Goal: Task Accomplishment & Management: Use online tool/utility

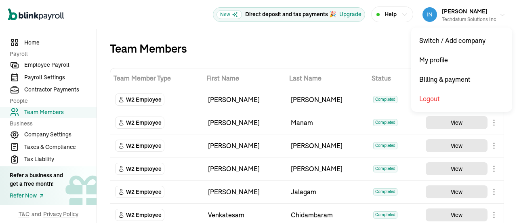
click at [500, 17] on icon "button" at bounding box center [503, 15] width 6 height 6
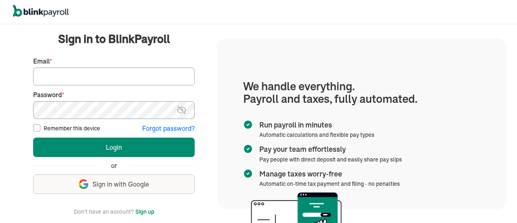
type input "info@techdatumsolutions.com"
click at [176, 73] on input "info@techdatumsolutions.com" at bounding box center [114, 77] width 162 height 18
click at [210, 134] on div "We handle it all. Payroll and taxes, fully automated. Back Forgot your password…" at bounding box center [114, 123] width 207 height 197
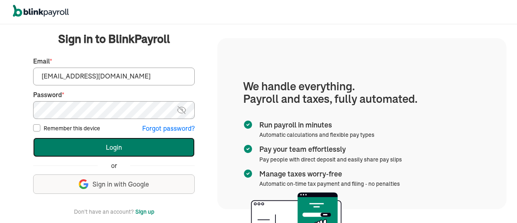
click at [179, 143] on button "Login" at bounding box center [114, 146] width 162 height 19
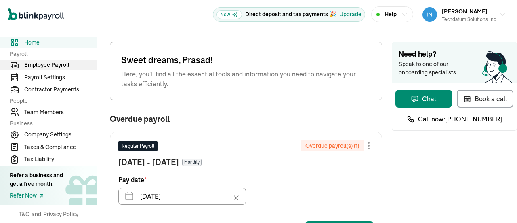
click at [58, 64] on span "Employee Payroll" at bounding box center [60, 65] width 72 height 8
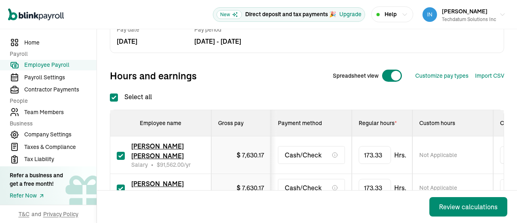
checkbox input "true"
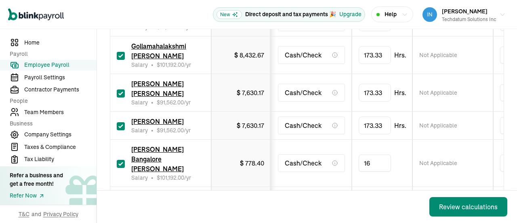
type input "160"
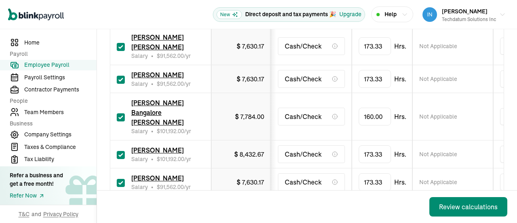
click at [121, 179] on input "checkbox" at bounding box center [121, 183] width 8 height 8
checkbox input "false"
type input "0.00"
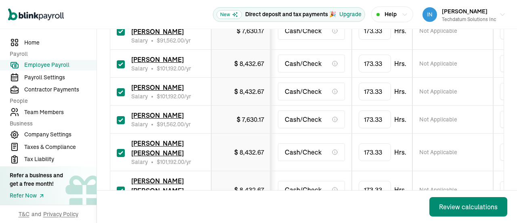
click at [120, 117] on input "checkbox" at bounding box center [121, 120] width 8 height 8
checkbox input "false"
type input "0.00"
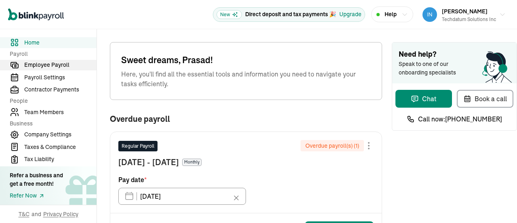
click at [58, 64] on span "Employee Payroll" at bounding box center [60, 65] width 72 height 8
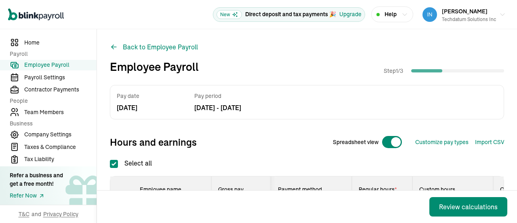
checkbox input "true"
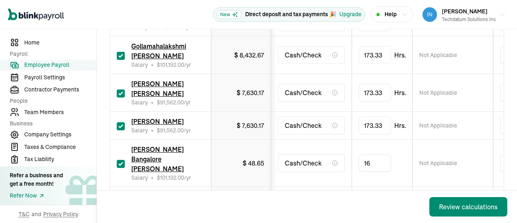
type input "160"
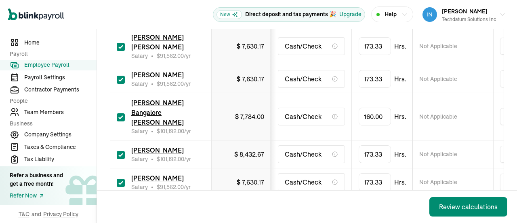
click at [121, 179] on input "checkbox" at bounding box center [121, 183] width 8 height 8
checkbox input "false"
type input "0.00"
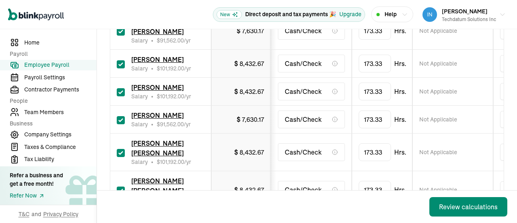
click at [120, 117] on input "checkbox" at bounding box center [121, 120] width 8 height 8
checkbox input "false"
type input "0.00"
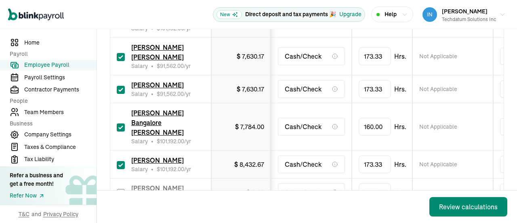
scroll to position [1988, 0]
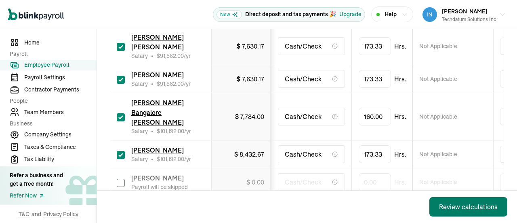
click at [456, 203] on div "Review calculations" at bounding box center [468, 207] width 59 height 10
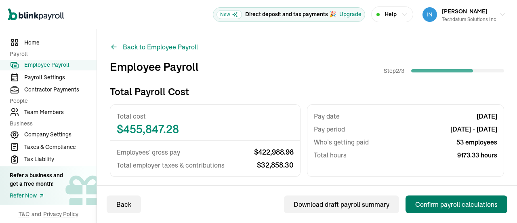
click at [455, 205] on div "Confirm payroll calculations" at bounding box center [457, 204] width 82 height 10
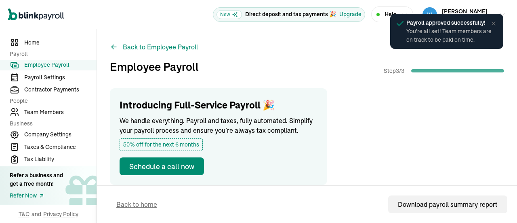
drag, startPoint x: 65, startPoint y: 67, endPoint x: 77, endPoint y: 67, distance: 12.1
click at [65, 67] on span "Employee Payroll" at bounding box center [60, 65] width 72 height 8
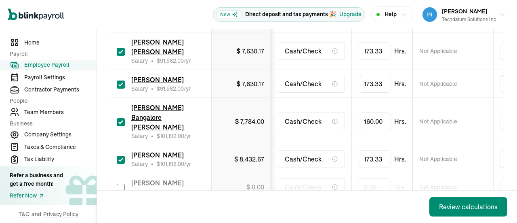
scroll to position [1988, 0]
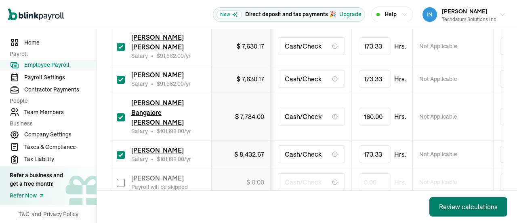
click at [456, 203] on div "Review calculations" at bounding box center [468, 207] width 59 height 10
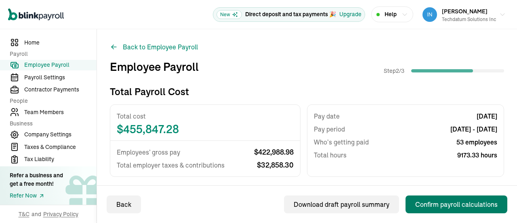
click at [455, 205] on div "Confirm payroll calculations" at bounding box center [457, 204] width 82 height 10
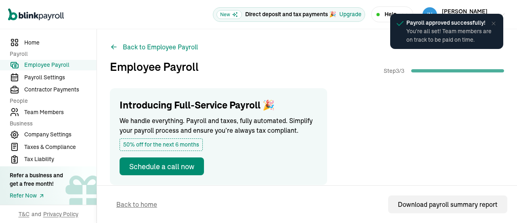
drag, startPoint x: 65, startPoint y: 67, endPoint x: 77, endPoint y: 67, distance: 12.1
click at [65, 67] on span "Employee Payroll" at bounding box center [60, 65] width 72 height 8
